Goal: Communication & Community: Answer question/provide support

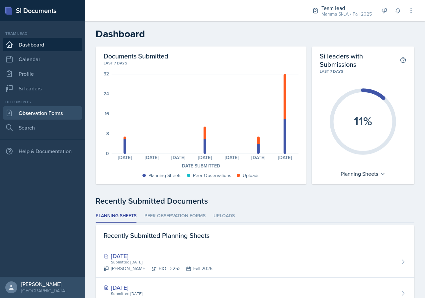
click at [54, 113] on link "Observation Forms" at bounding box center [43, 112] width 80 height 13
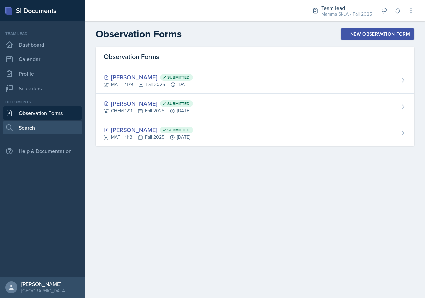
click at [50, 125] on link "Search" at bounding box center [43, 127] width 80 height 13
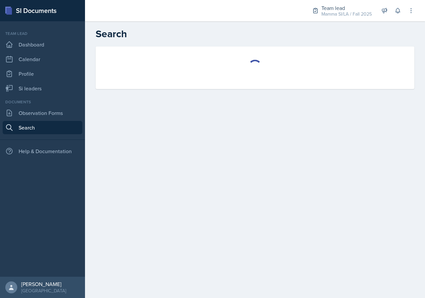
select select "all"
select select "1"
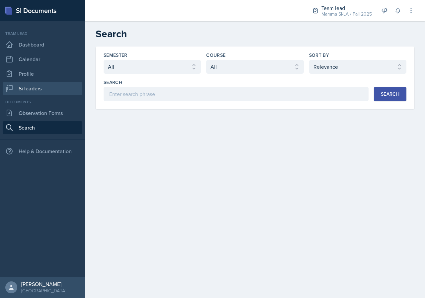
click at [64, 91] on link "Si leaders" at bounding box center [43, 88] width 80 height 13
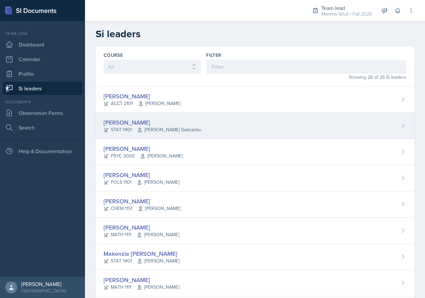
click at [167, 119] on div "[PERSON_NAME]" at bounding box center [153, 122] width 98 height 9
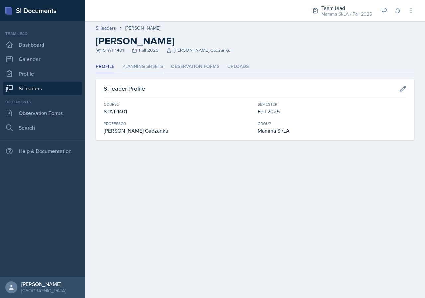
click at [134, 65] on li "Planning Sheets" at bounding box center [142, 66] width 41 height 13
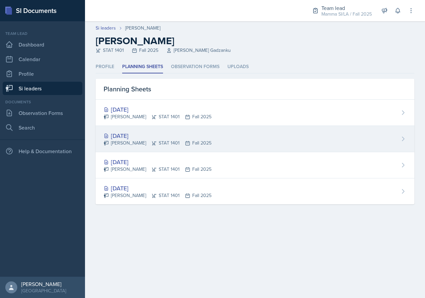
click at [210, 144] on div "[DATE] [PERSON_NAME] STAT 1401 Fall 2025" at bounding box center [255, 139] width 319 height 26
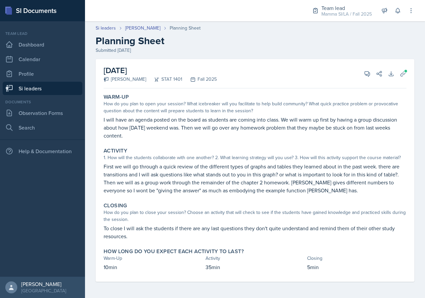
click at [408, 71] on div "[DATE] [PERSON_NAME] STAT 1401 Fall 2025 View Comments Comments Send Share Down…" at bounding box center [255, 170] width 319 height 222
click at [404, 74] on icon at bounding box center [402, 73] width 7 height 7
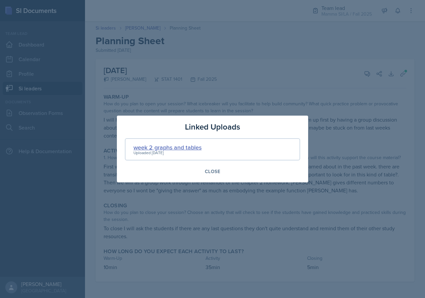
click at [199, 145] on div "week 2 graphs and tables" at bounding box center [167, 147] width 68 height 9
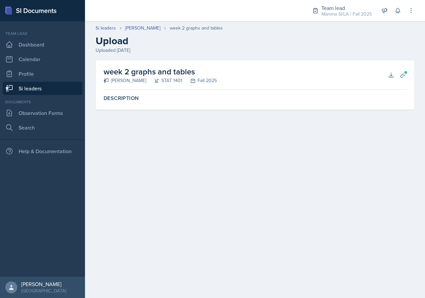
click at [390, 82] on div "week 2 graphs and tables [PERSON_NAME] STAT 1401 Fall 2025 Download Planning Sh…" at bounding box center [255, 74] width 303 height 29
click at [390, 77] on icon at bounding box center [391, 75] width 4 height 4
click at [58, 90] on link "Si leaders" at bounding box center [43, 88] width 80 height 13
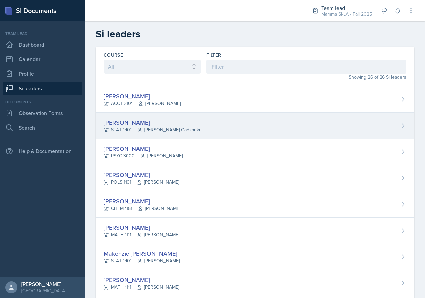
click at [170, 129] on span "[PERSON_NAME] Gadzanku" at bounding box center [169, 129] width 64 height 7
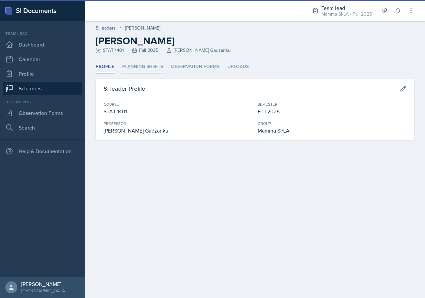
click at [144, 73] on li "Planning Sheets" at bounding box center [142, 66] width 41 height 13
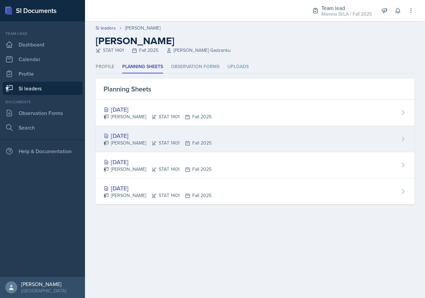
click at [178, 137] on div "[DATE]" at bounding box center [158, 135] width 108 height 9
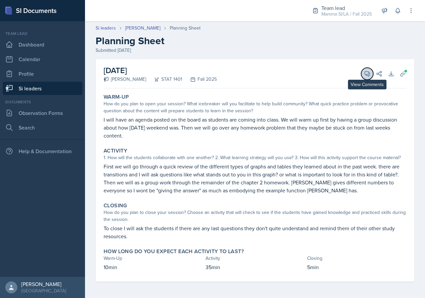
click at [363, 75] on button "View Comments" at bounding box center [367, 74] width 12 height 12
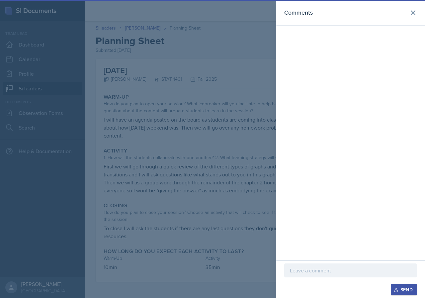
click at [323, 268] on p at bounding box center [350, 270] width 121 height 8
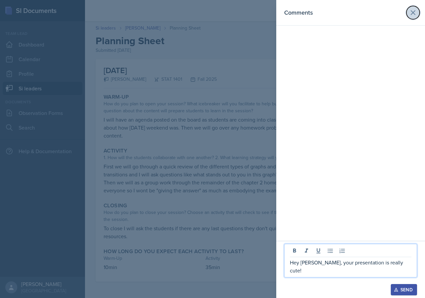
click at [415, 14] on icon at bounding box center [413, 13] width 8 height 8
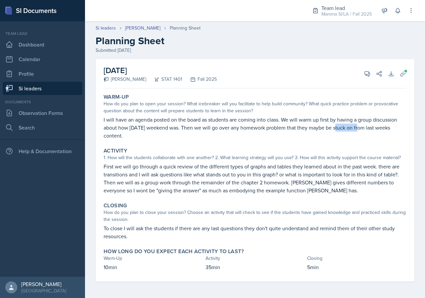
drag, startPoint x: 337, startPoint y: 129, endPoint x: 358, endPoint y: 129, distance: 20.6
click at [358, 129] on p "I will have an agenda posted on the board as students are coming into class. We…" at bounding box center [255, 127] width 303 height 24
click at [365, 76] on icon at bounding box center [367, 73] width 7 height 7
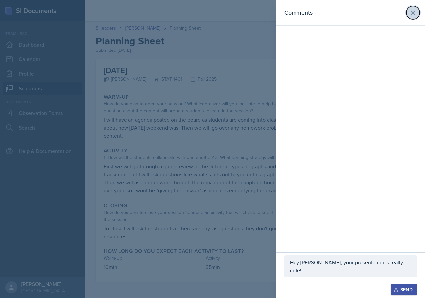
click at [413, 14] on icon at bounding box center [413, 13] width 8 height 8
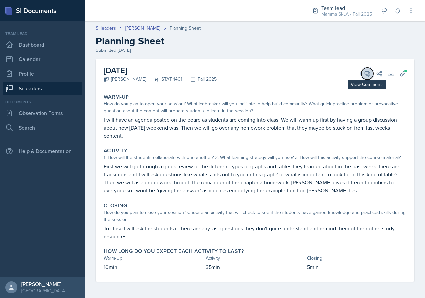
click at [363, 77] on button "View Comments" at bounding box center [367, 74] width 12 height 12
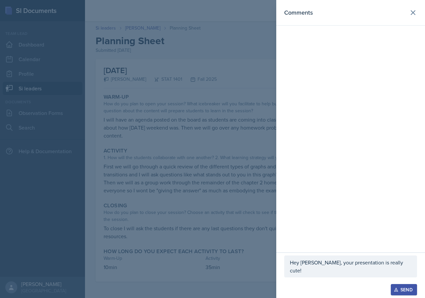
click at [404, 271] on p "Hey [PERSON_NAME], your presentation is really cute!" at bounding box center [350, 266] width 121 height 16
drag, startPoint x: 413, startPoint y: 173, endPoint x: 442, endPoint y: 180, distance: 29.1
click at [400, 271] on p "Hey [PERSON_NAME], your presentation is really cute!" at bounding box center [350, 266] width 121 height 16
